Goal: Transaction & Acquisition: Purchase product/service

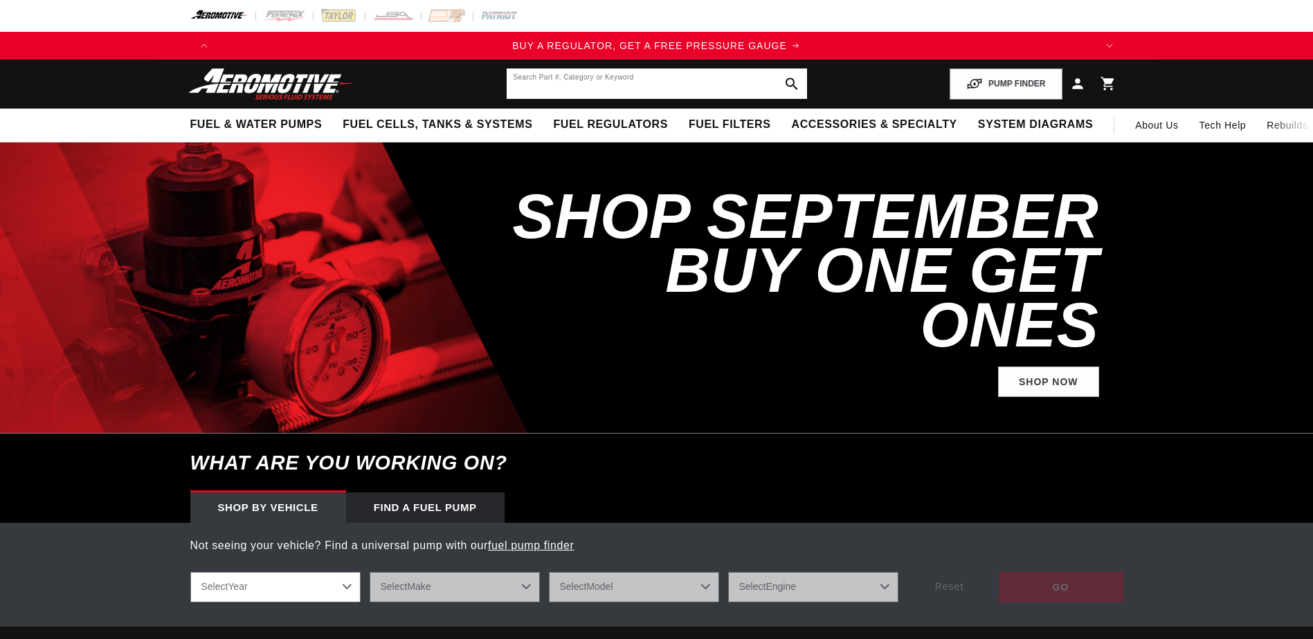
click at [628, 84] on input "text" at bounding box center [657, 84] width 300 height 30
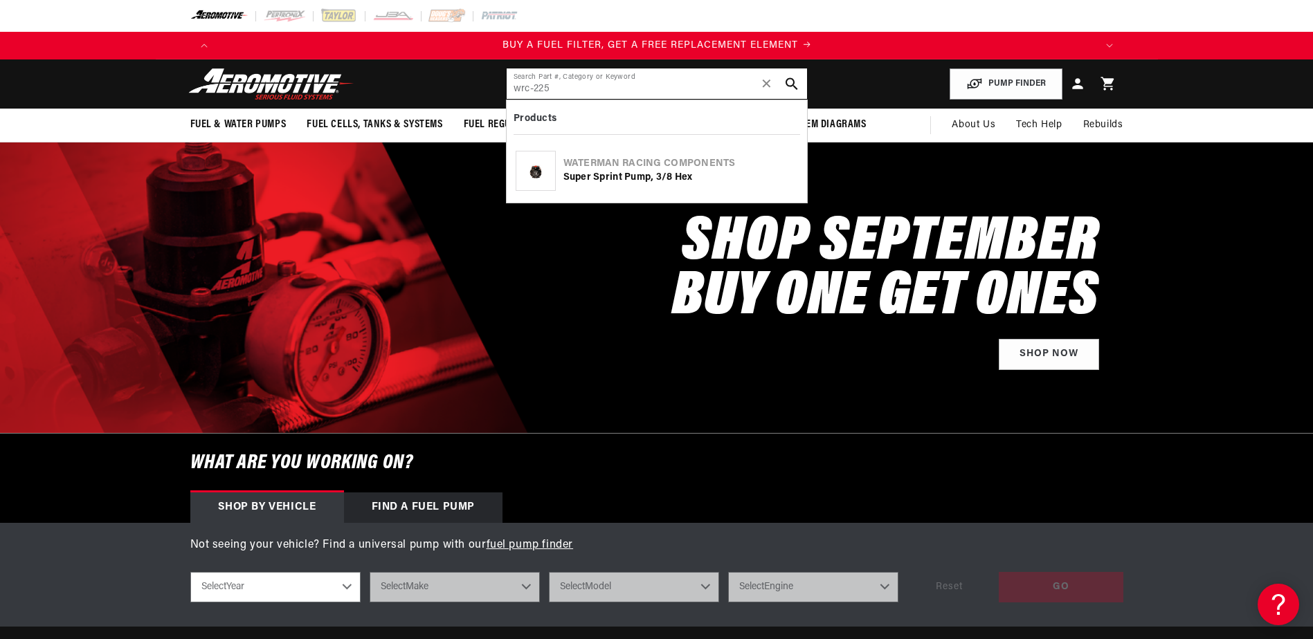
scroll to position [0, 877]
type input "wrc-22526"
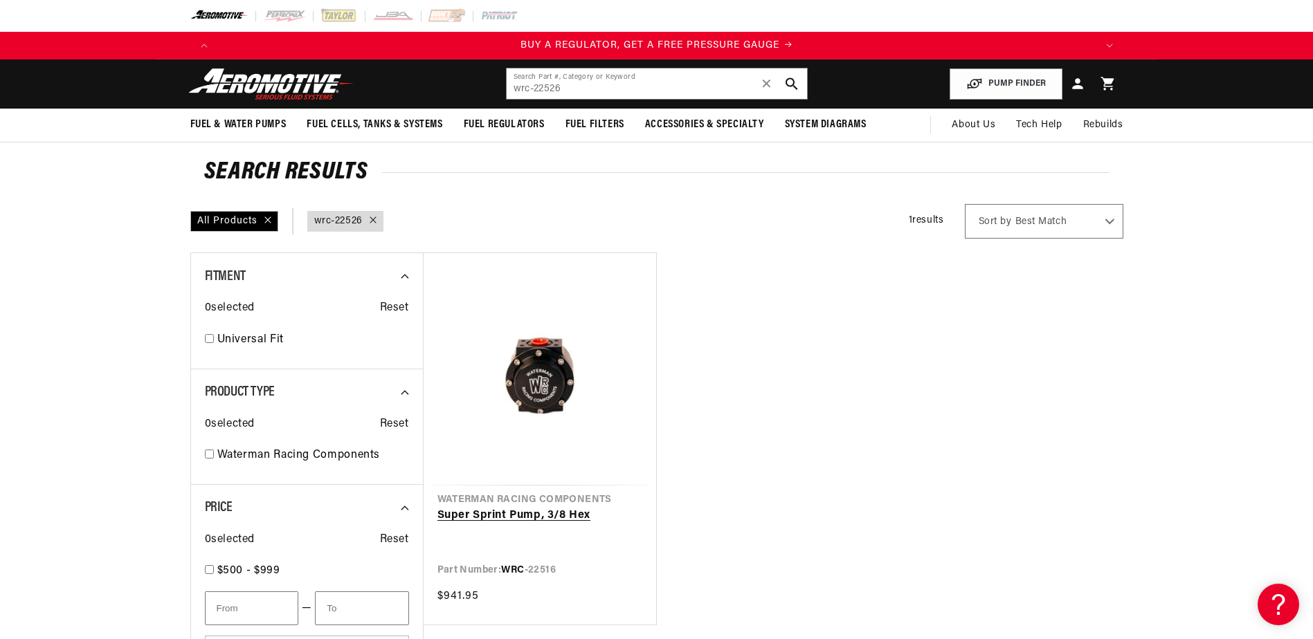
click at [603, 507] on link "Super Sprint Pump, 3/8 Hex" at bounding box center [539, 516] width 205 height 18
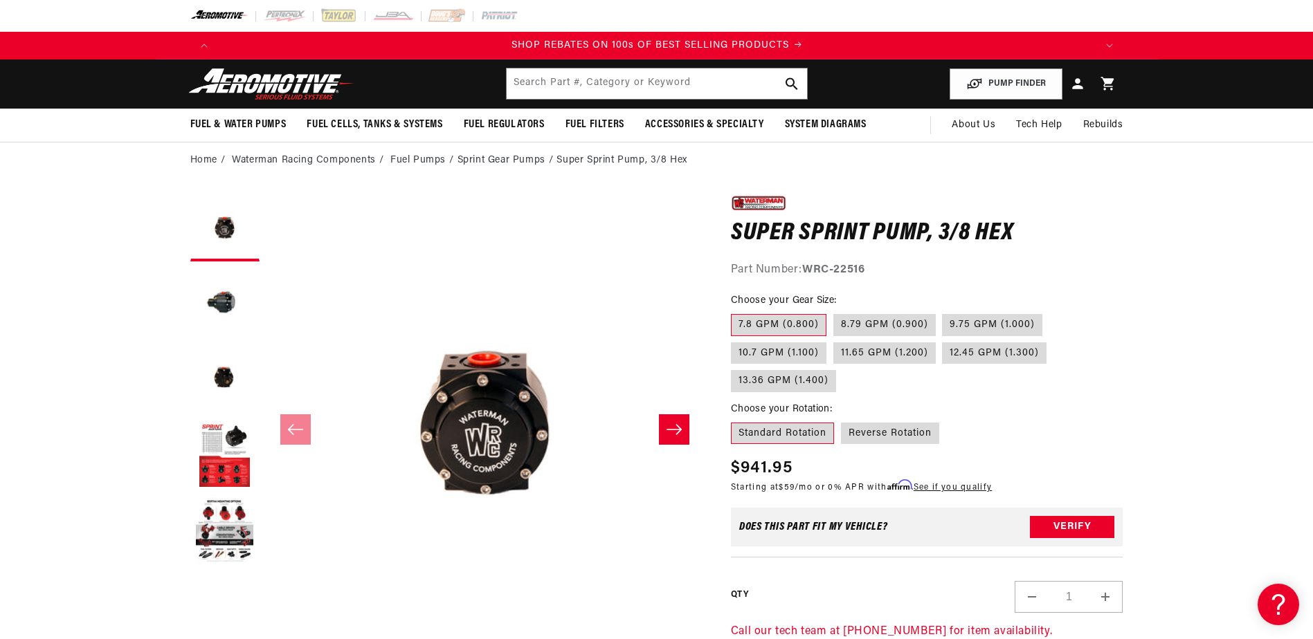
scroll to position [0, 1755]
click at [975, 354] on label "12.45 GPM (1.300)" at bounding box center [994, 354] width 104 height 22
click at [943, 340] on input "12.45 GPM (1.300)" at bounding box center [942, 340] width 1 height 1
radio input "true"
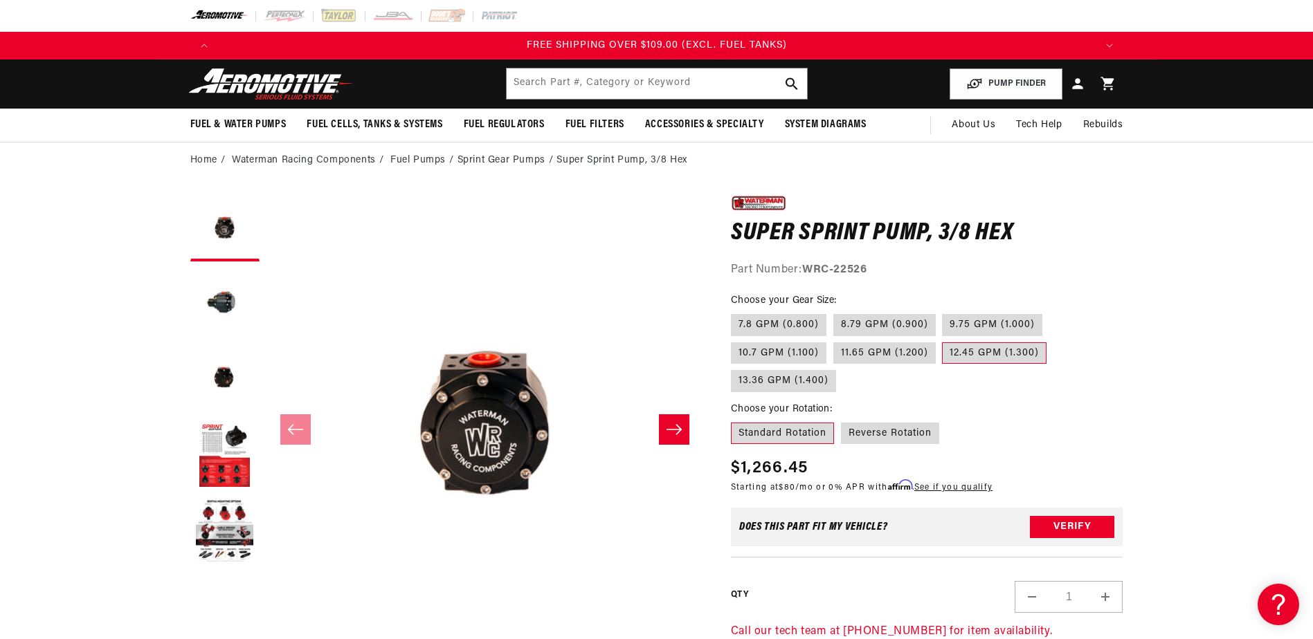
click at [785, 430] on label "Standard Rotation" at bounding box center [782, 434] width 103 height 22
click at [735, 421] on input "Standard Rotation" at bounding box center [734, 420] width 1 height 1
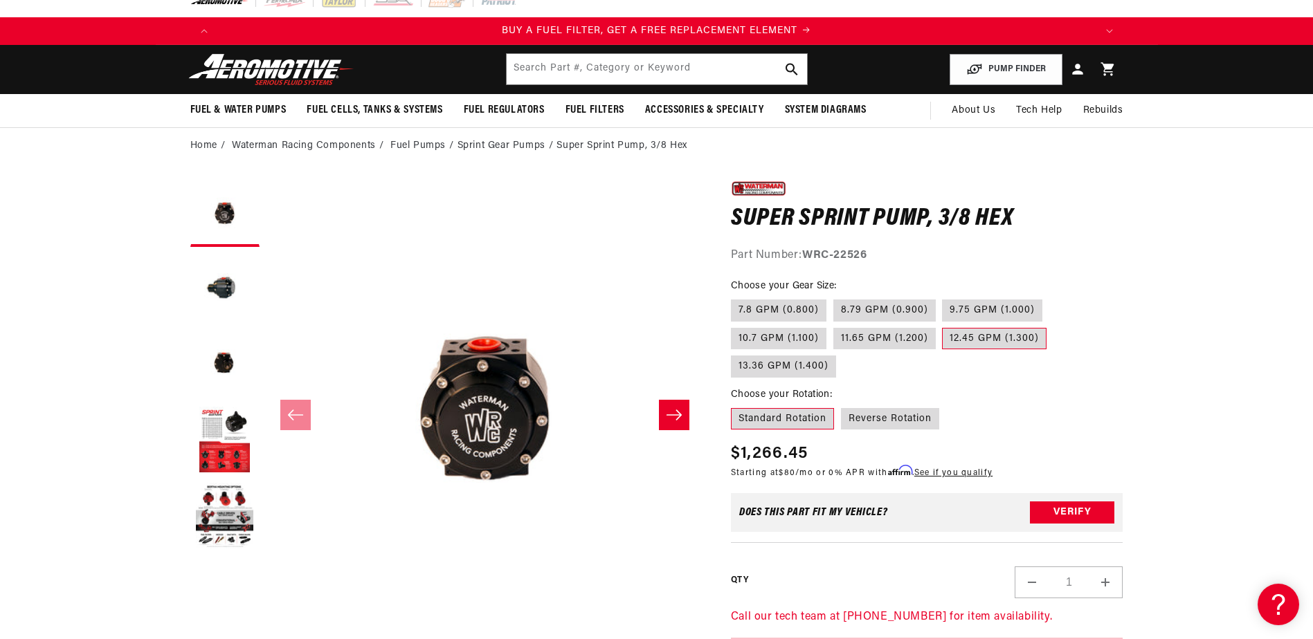
scroll to position [0, 0]
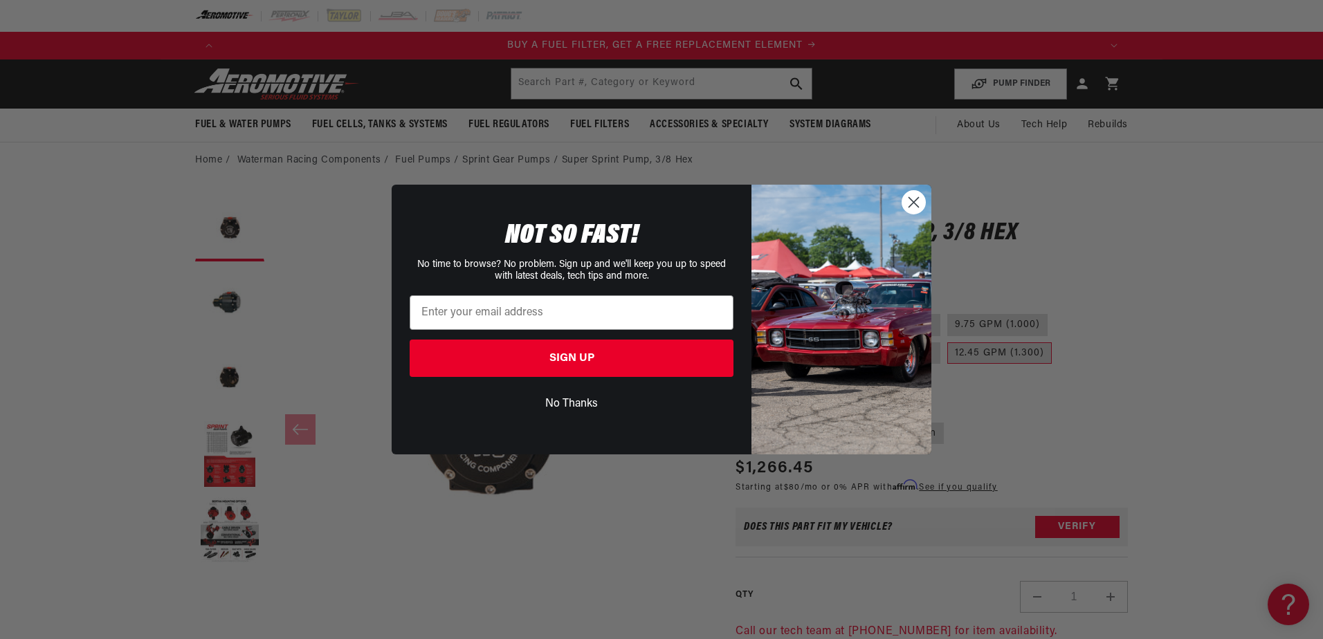
click at [915, 209] on circle "Close dialog" at bounding box center [913, 202] width 23 height 23
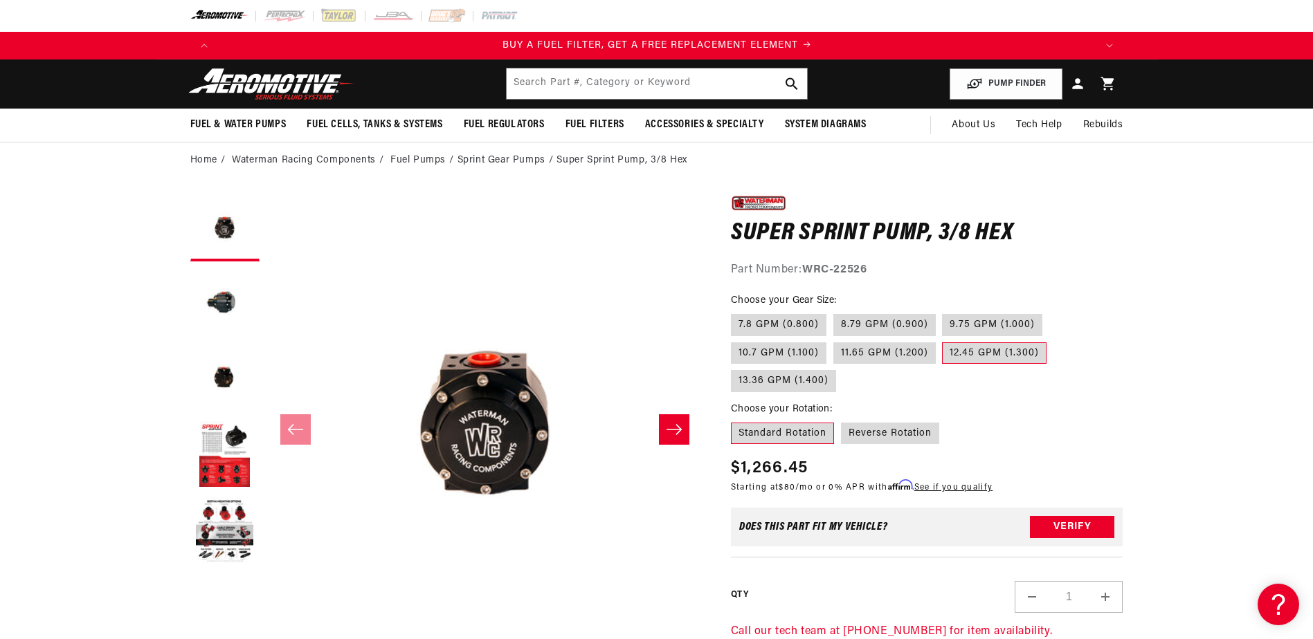
scroll to position [0, 877]
